Goal: Entertainment & Leisure: Consume media (video, audio)

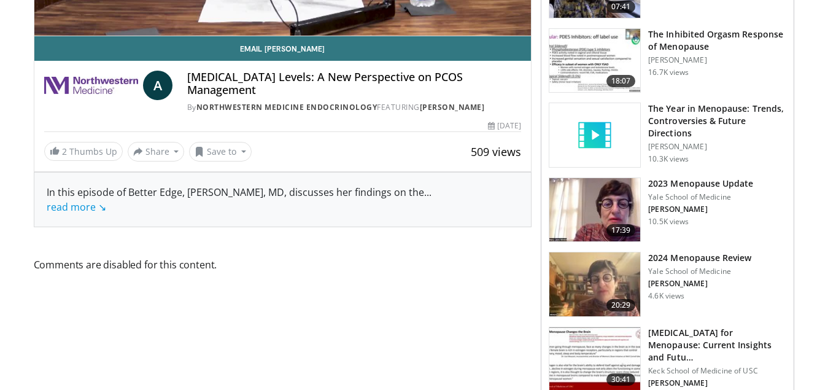
scroll to position [123, 0]
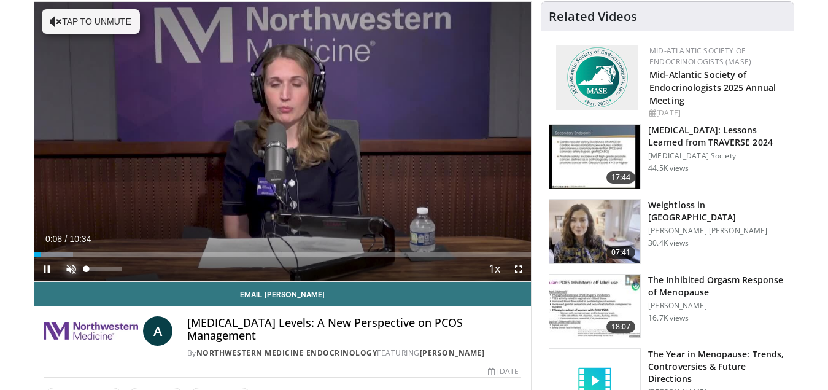
click at [69, 271] on span "Video Player" at bounding box center [71, 268] width 25 height 25
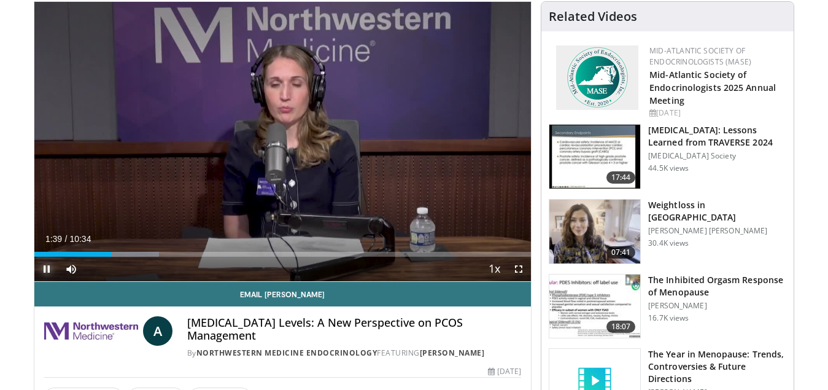
click at [44, 268] on span "Video Player" at bounding box center [46, 268] width 25 height 25
